Goal: Transaction & Acquisition: Download file/media

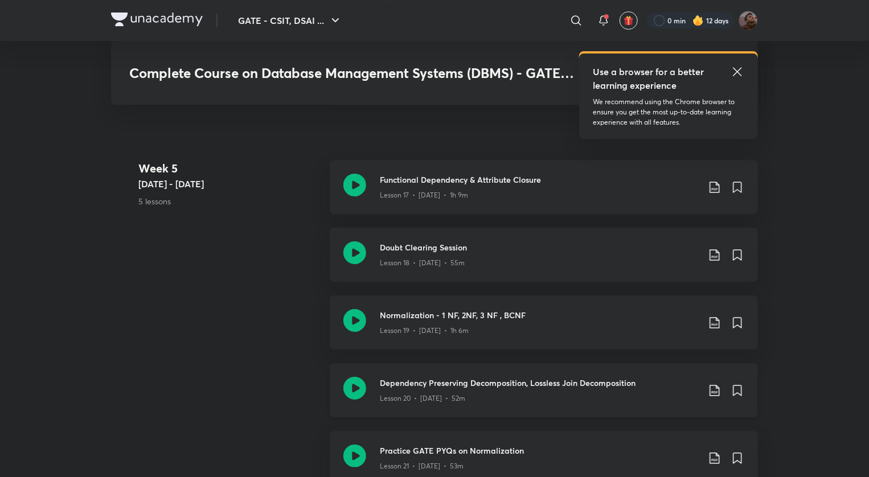
scroll to position [1994, 0]
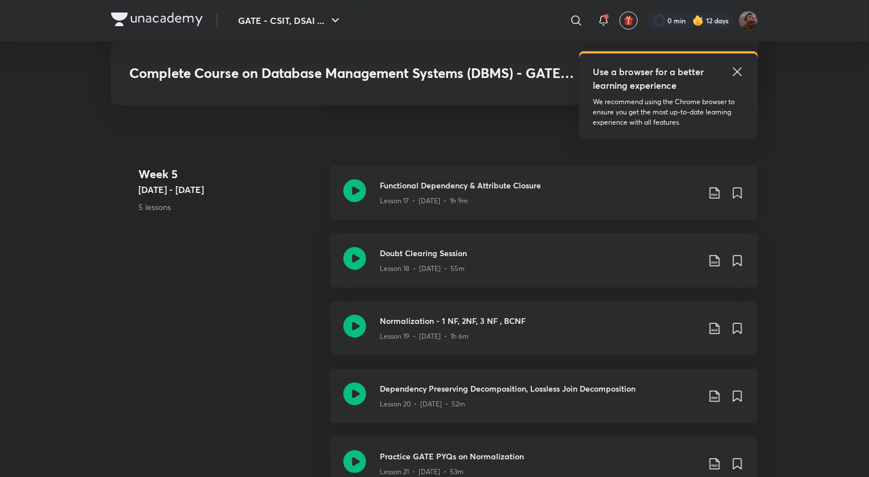
click at [707, 197] on div "Functional Dependency & Attribute Closure Lesson 17 • [DATE] • 1h 9m" at bounding box center [562, 192] width 365 height 27
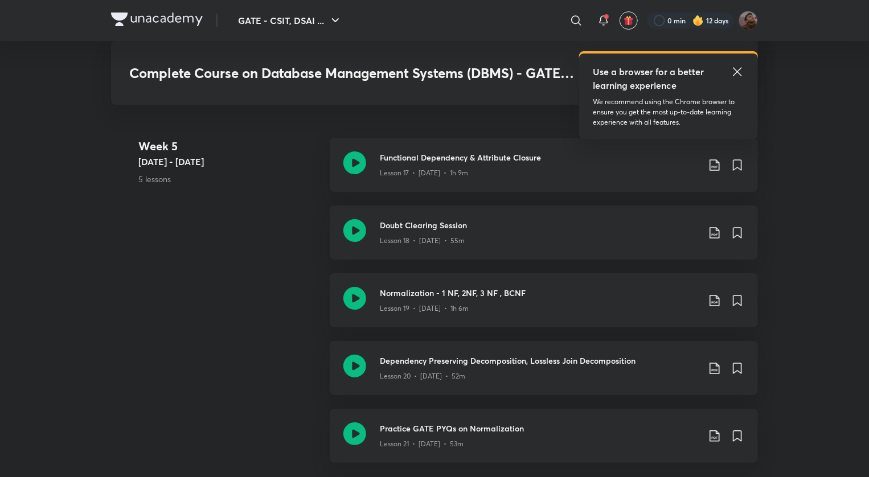
scroll to position [2022, 0]
click at [713, 164] on icon at bounding box center [715, 165] width 14 height 14
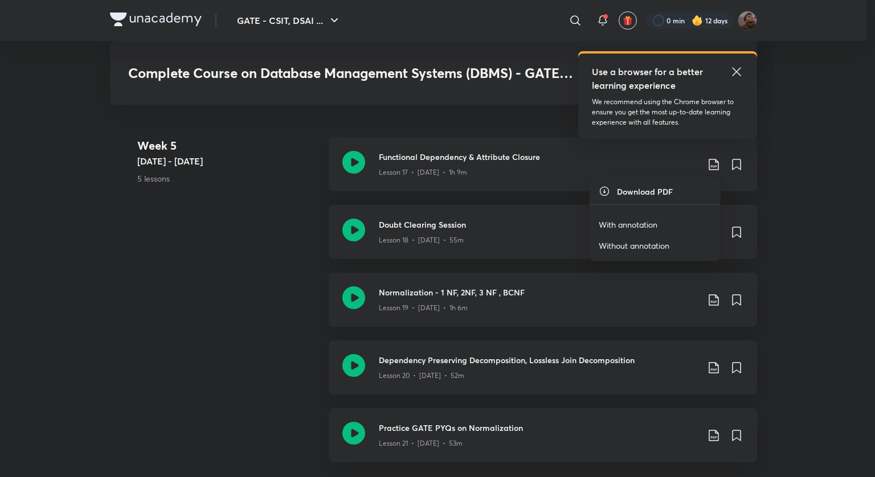
click at [640, 219] on p "With annotation" at bounding box center [628, 225] width 59 height 12
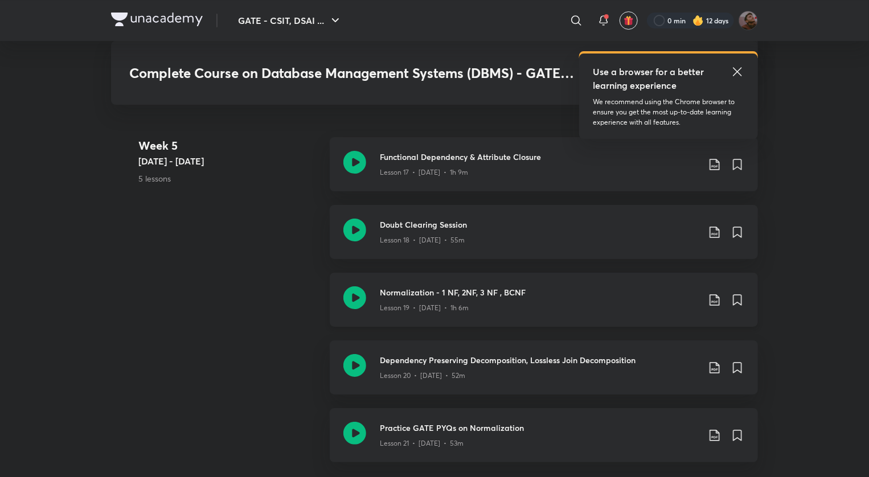
click at [717, 296] on icon at bounding box center [715, 300] width 14 height 14
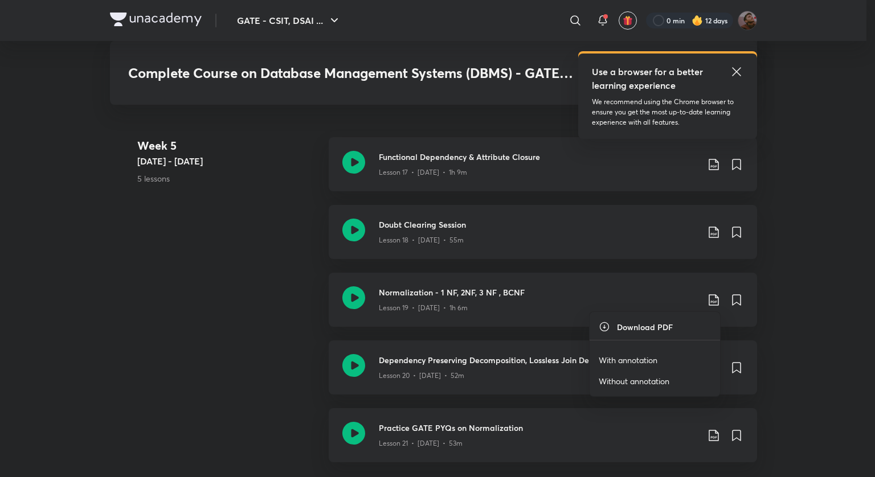
click at [628, 352] on li "With annotation" at bounding box center [655, 360] width 130 height 21
click at [631, 358] on p "With annotation" at bounding box center [628, 360] width 59 height 12
